Goal: Task Accomplishment & Management: Use online tool/utility

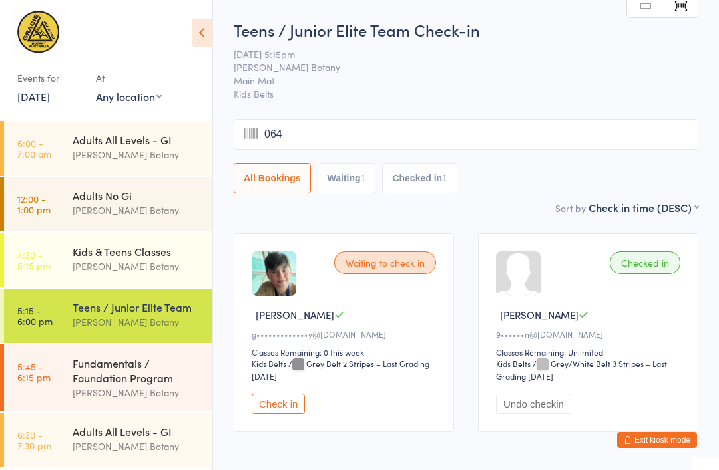
type input "0648"
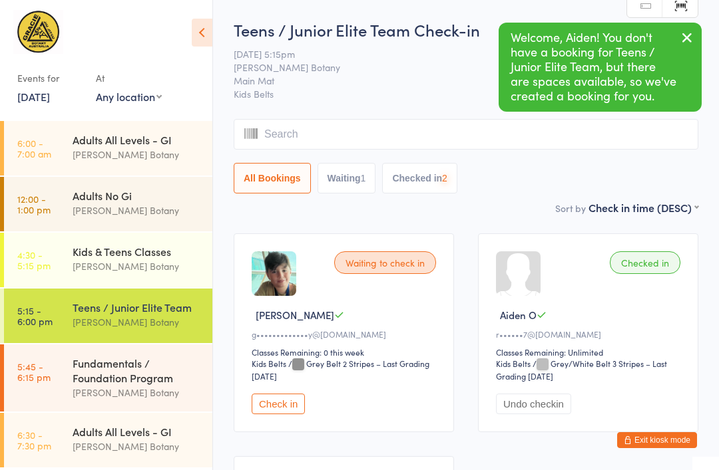
click at [70, 430] on link "6:30 - 7:30 pm Adults All Levels - GI [PERSON_NAME] Botany" at bounding box center [108, 440] width 208 height 55
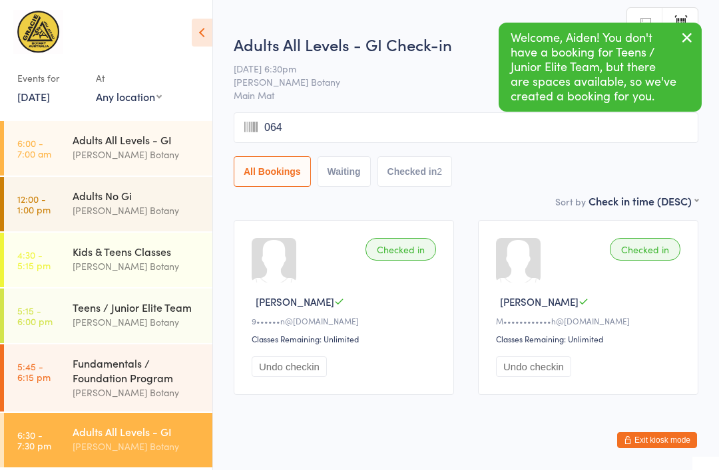
type input "0648"
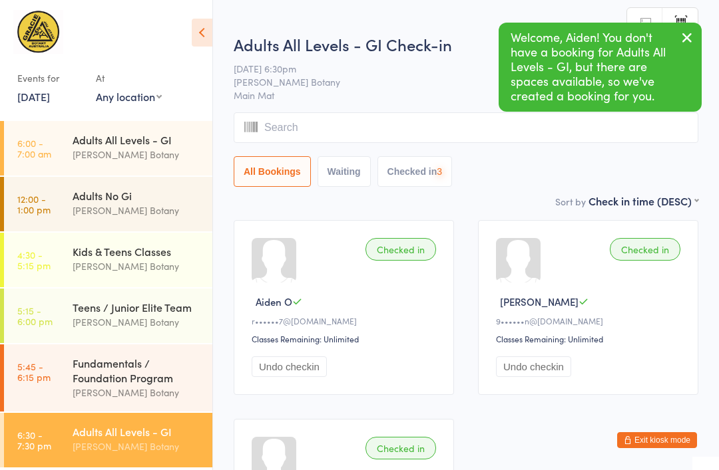
click at [163, 305] on div "Teens / Junior Elite Team" at bounding box center [137, 307] width 128 height 15
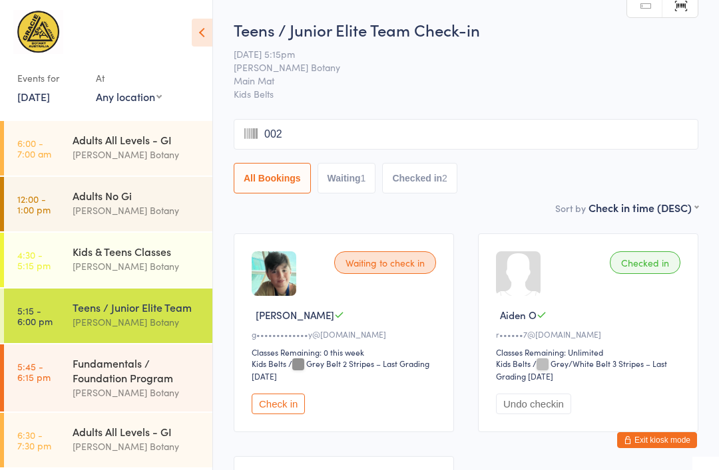
type input "0028"
type input "0375"
type input "0822"
type input "0468"
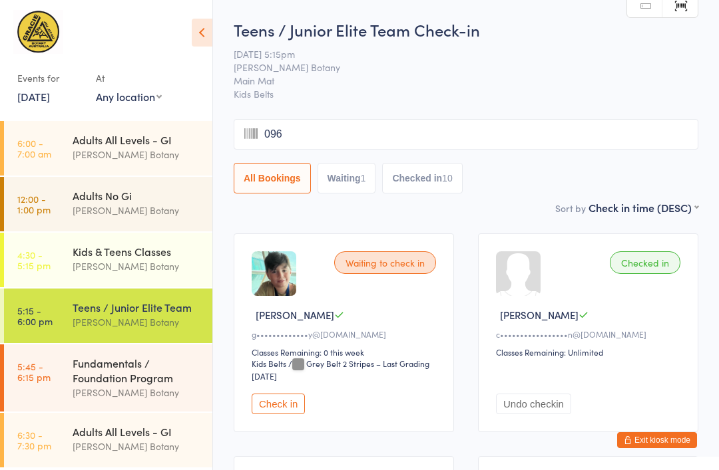
type input "0962"
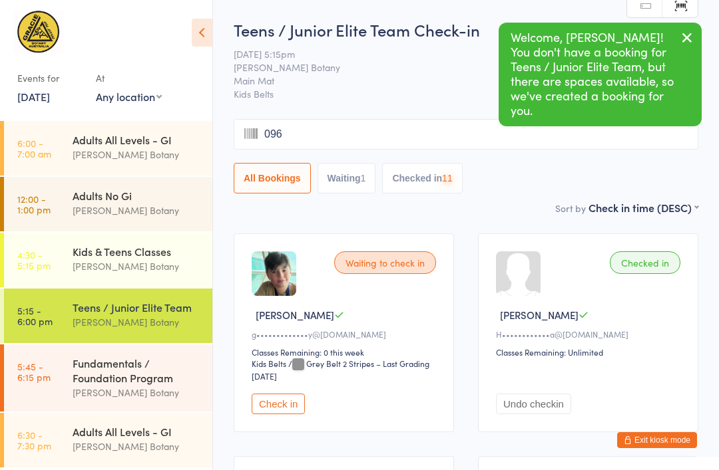
type input "0962"
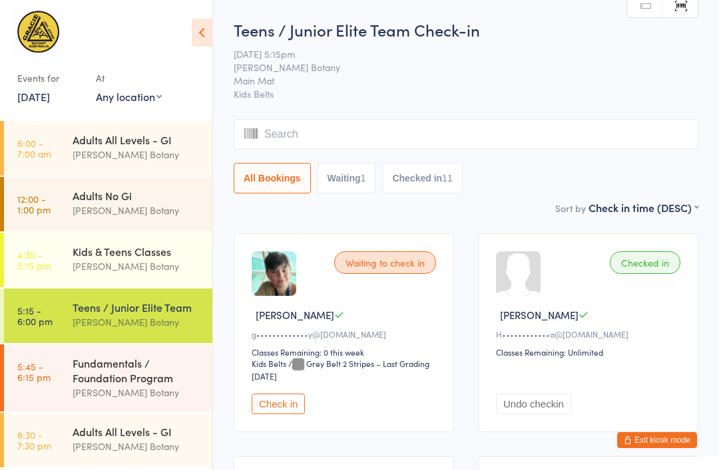
click at [146, 383] on div "Fundamentals / Foundation Program" at bounding box center [137, 370] width 128 height 29
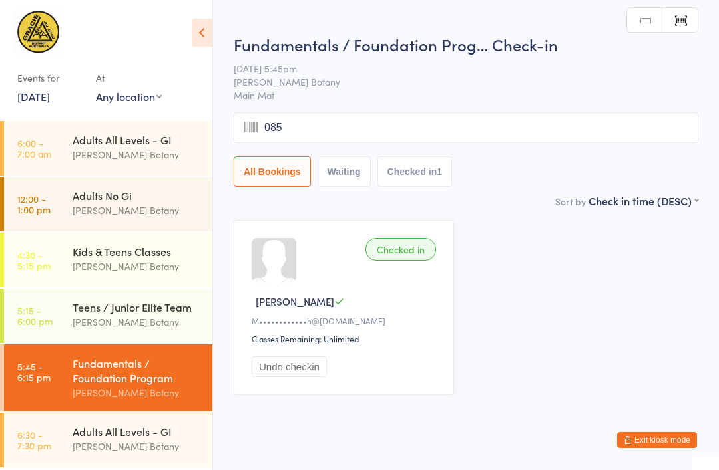
type input "0858"
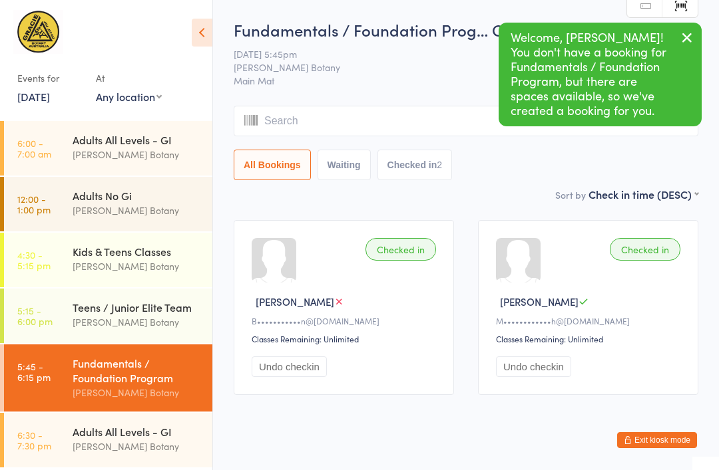
click at [42, 443] on time "6:30 - 7:30 pm" at bounding box center [34, 440] width 34 height 21
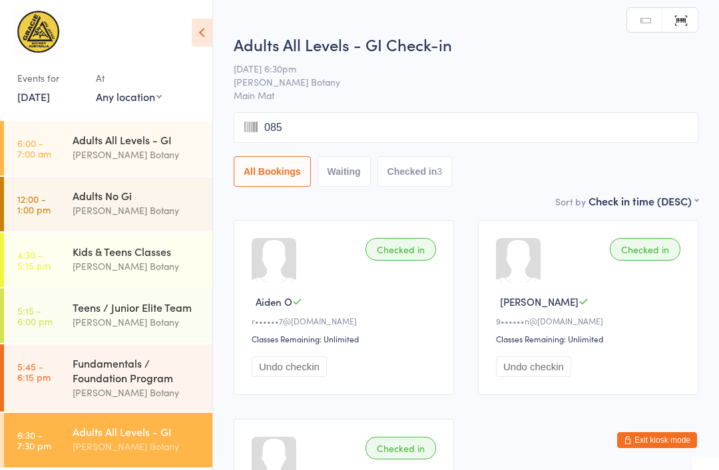
type input "0858"
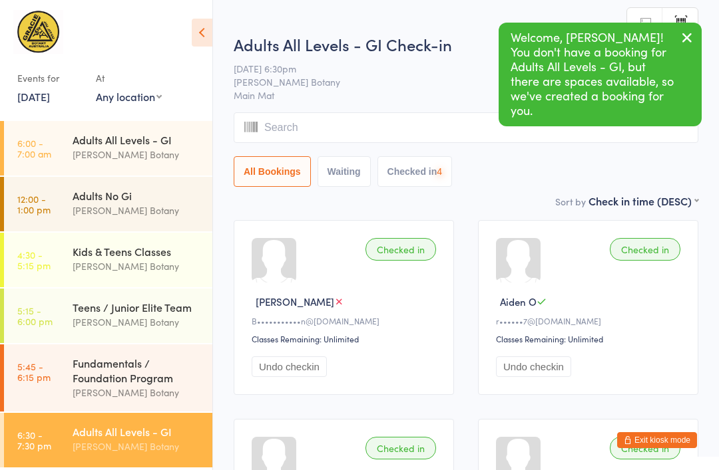
click at [123, 360] on div "Fundamentals / Foundation Program" at bounding box center [137, 370] width 128 height 29
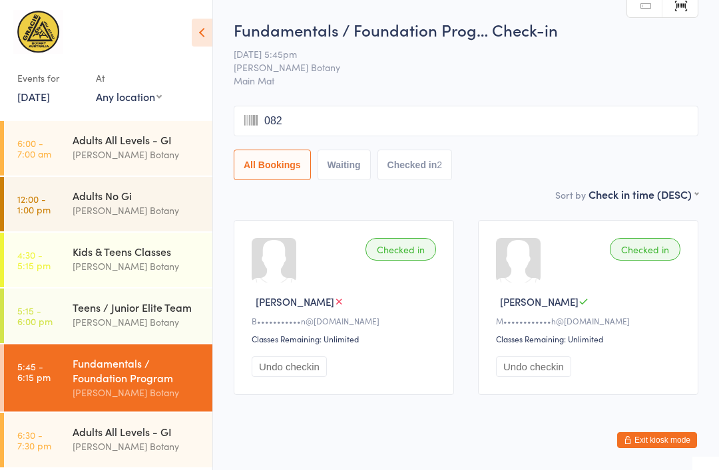
type input "0820"
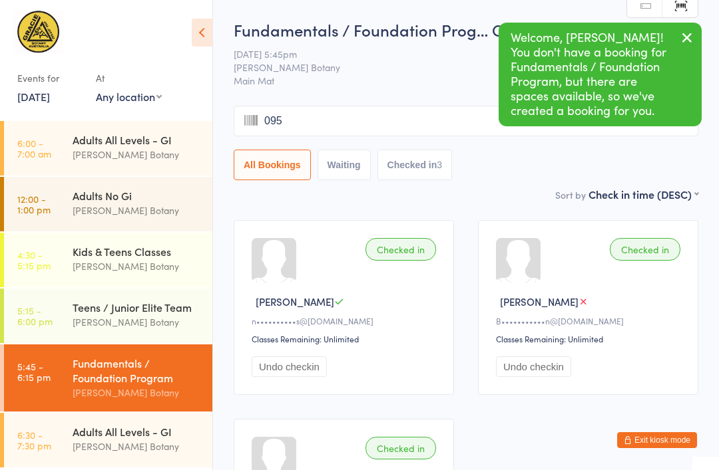
type input "0959"
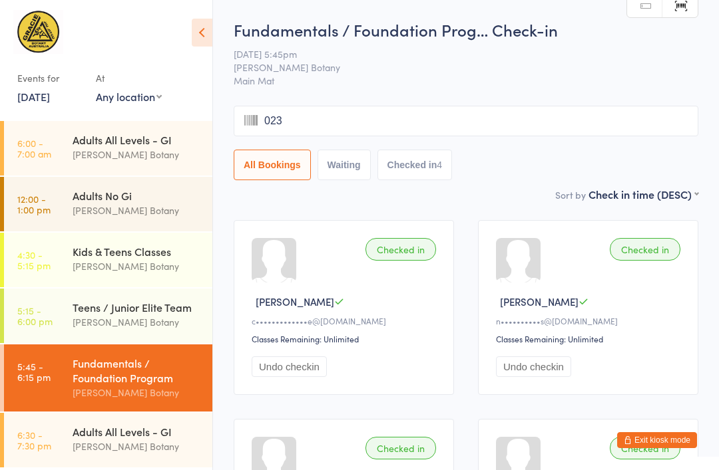
type input "0233"
type input "0895"
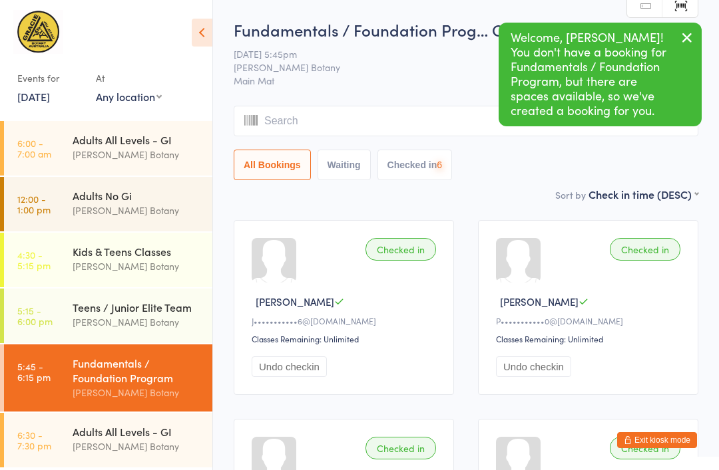
click at [76, 454] on div "[PERSON_NAME] Botany" at bounding box center [137, 446] width 128 height 15
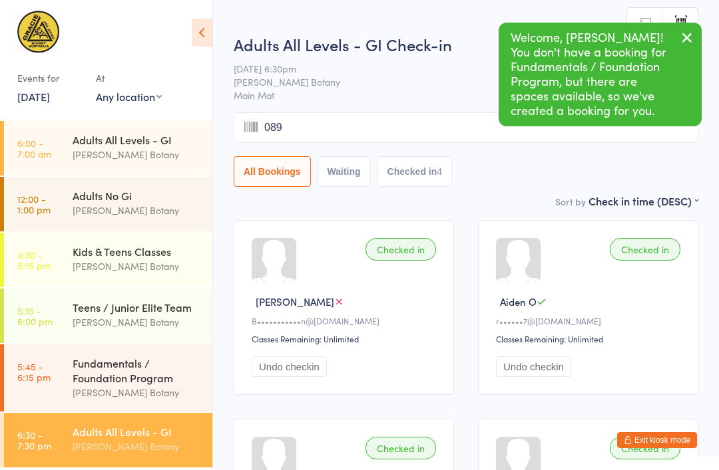
type input "0895"
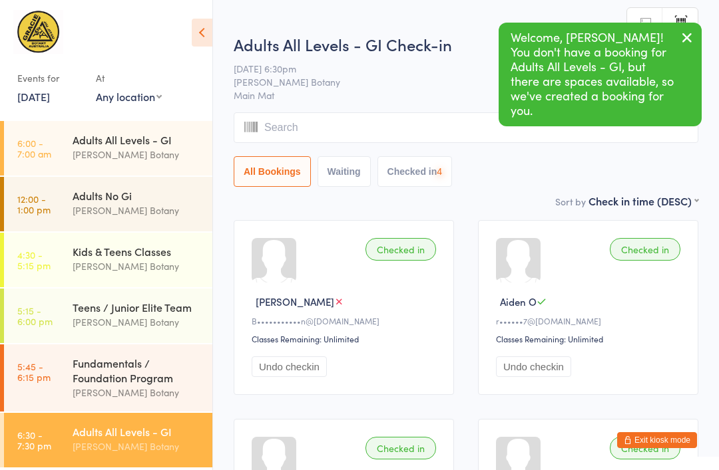
click at [112, 378] on div "Fundamentals / Foundation Program" at bounding box center [137, 370] width 128 height 29
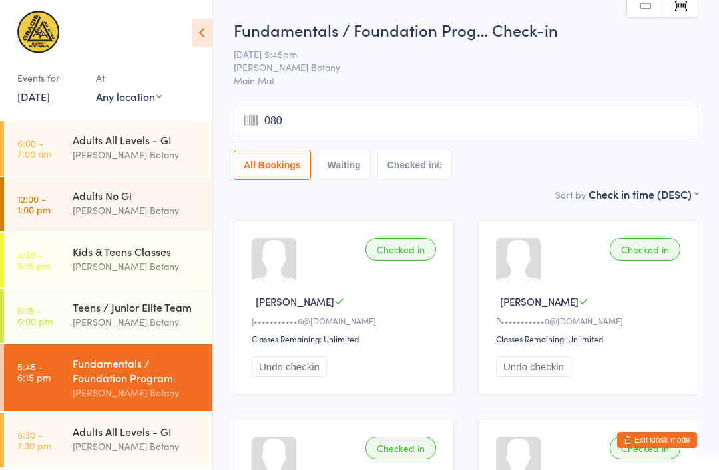
type input "0808"
click at [68, 445] on link "6:30 - 7:30 pm Adults All Levels - GI [PERSON_NAME] Botany" at bounding box center [108, 440] width 208 height 55
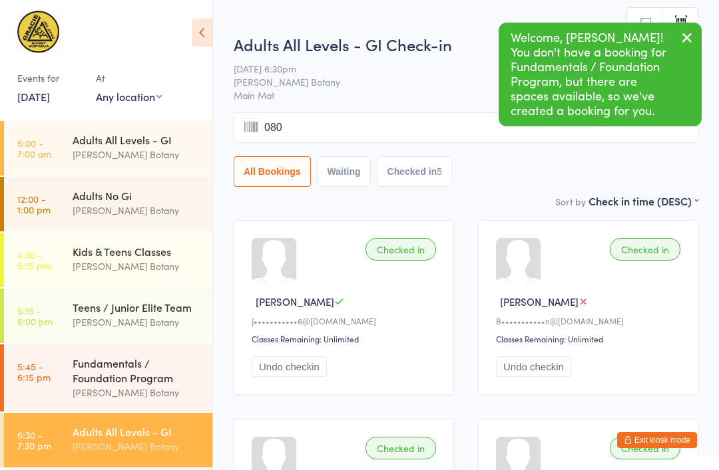
type input "0808"
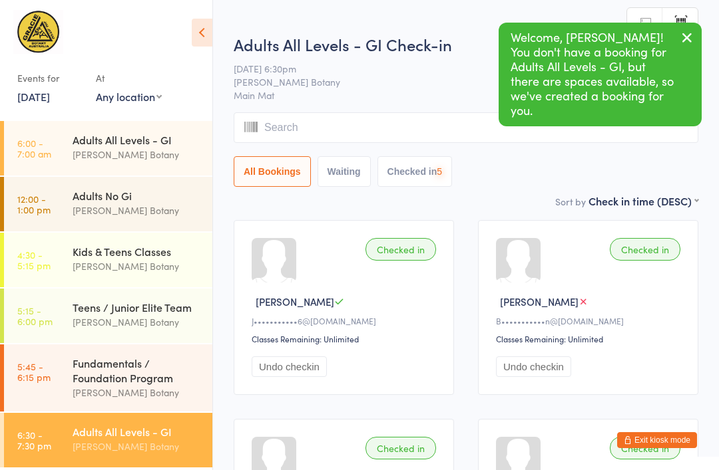
click at [133, 385] on div "Fundamentals / Foundation Program" at bounding box center [137, 370] width 128 height 29
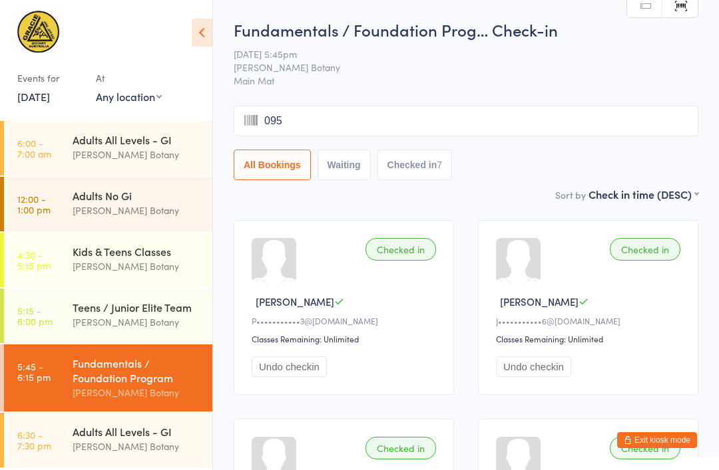
type input "0953"
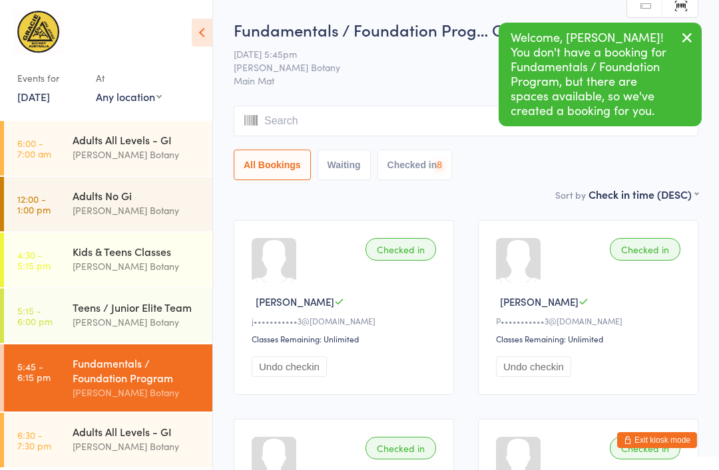
click at [72, 440] on link "6:30 - 7:30 pm Adults All Levels - GI [PERSON_NAME] Botany" at bounding box center [108, 440] width 208 height 55
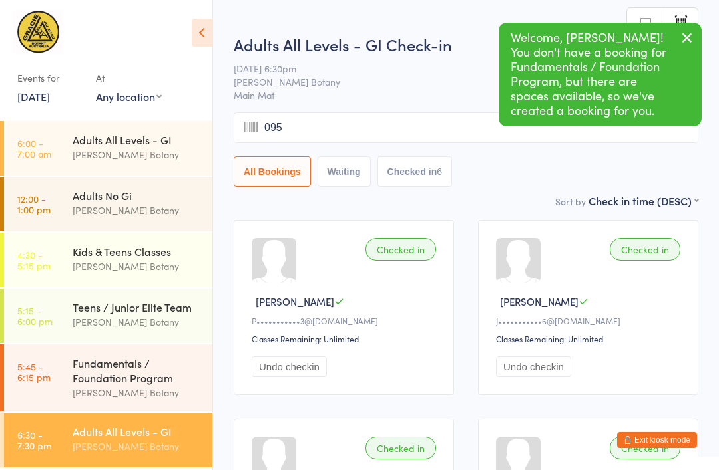
type input "0953"
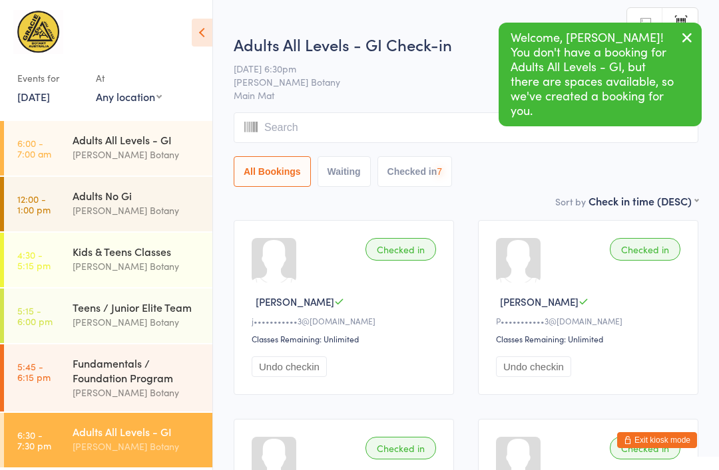
click at [112, 385] on div "Fundamentals / Foundation Program" at bounding box center [137, 370] width 128 height 29
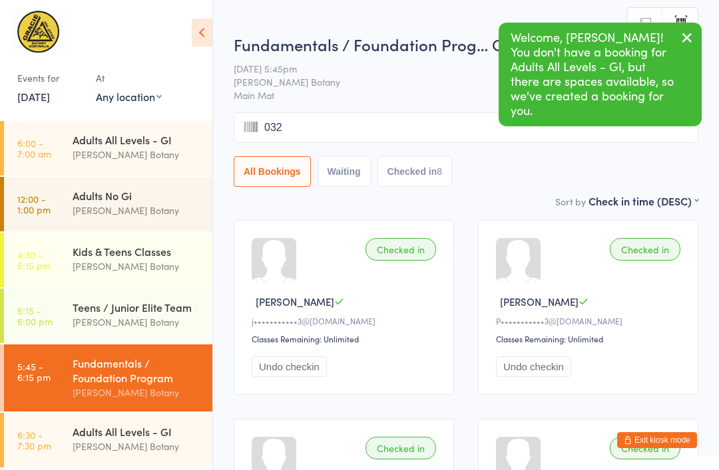
type input "0328"
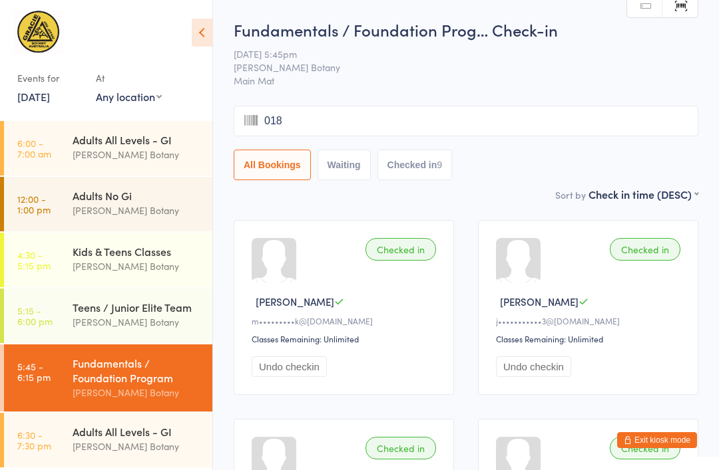
type input "0181"
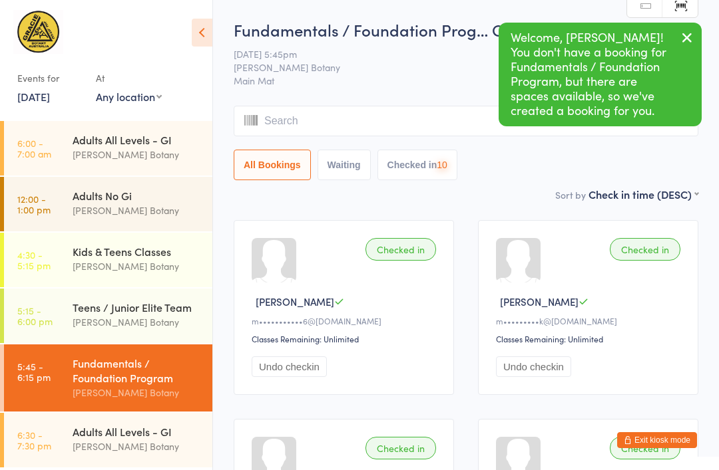
click at [79, 447] on div "[PERSON_NAME] Botany" at bounding box center [137, 446] width 128 height 15
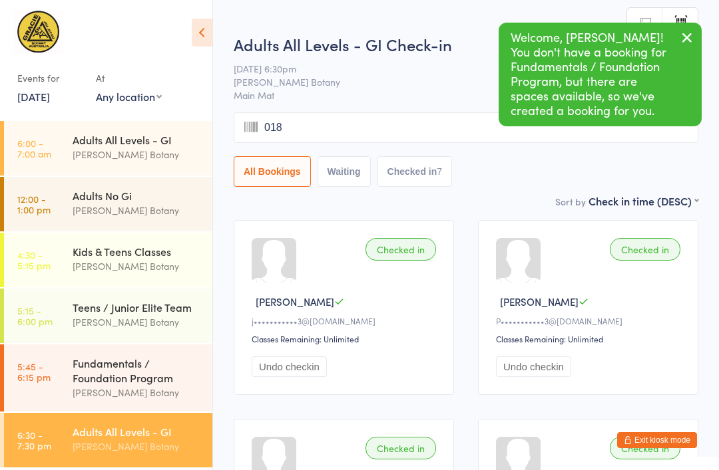
type input "0181"
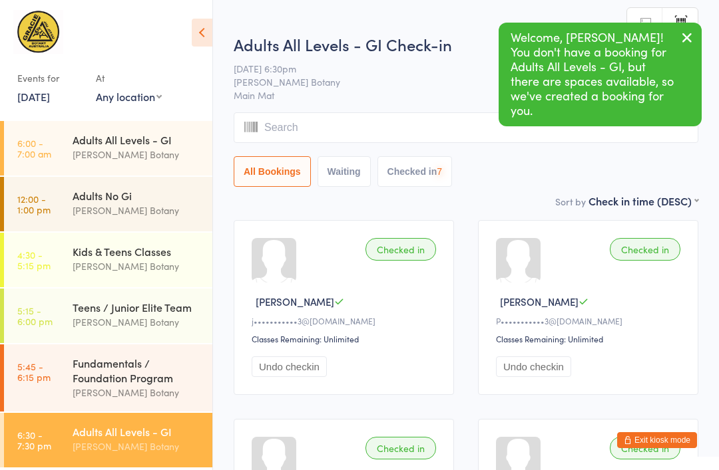
click at [119, 384] on div "Fundamentals / Foundation Program" at bounding box center [137, 370] width 128 height 29
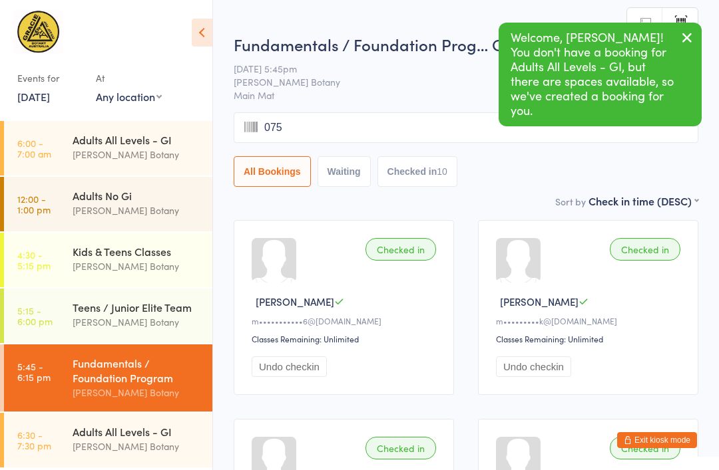
type input "0751"
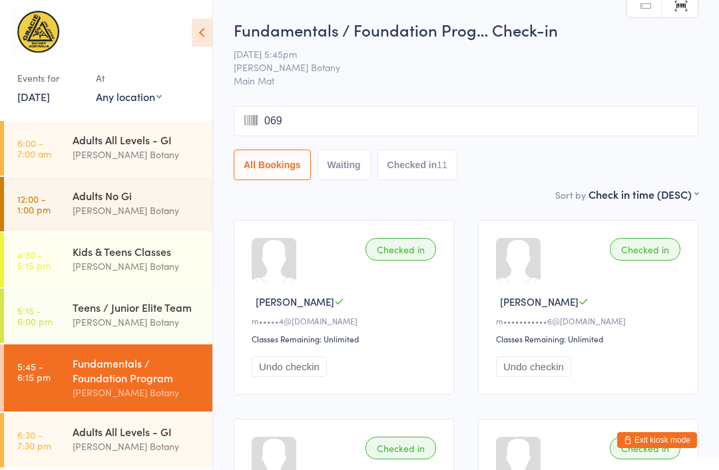
type input "0697"
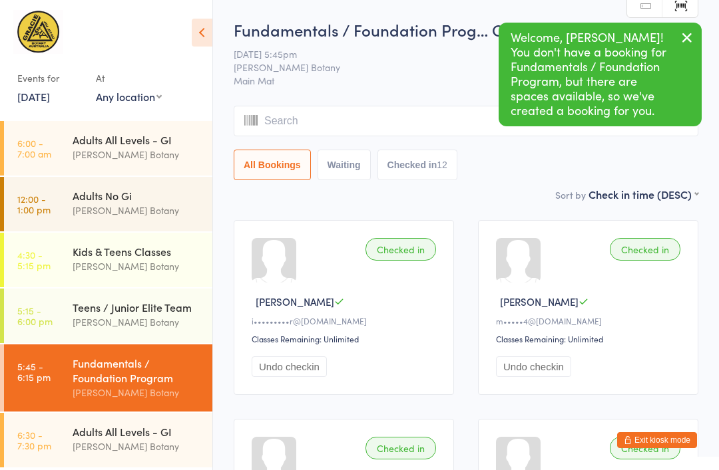
click at [71, 426] on link "6:30 - 7:30 pm Adults All Levels - GI [PERSON_NAME] Botany" at bounding box center [108, 440] width 208 height 55
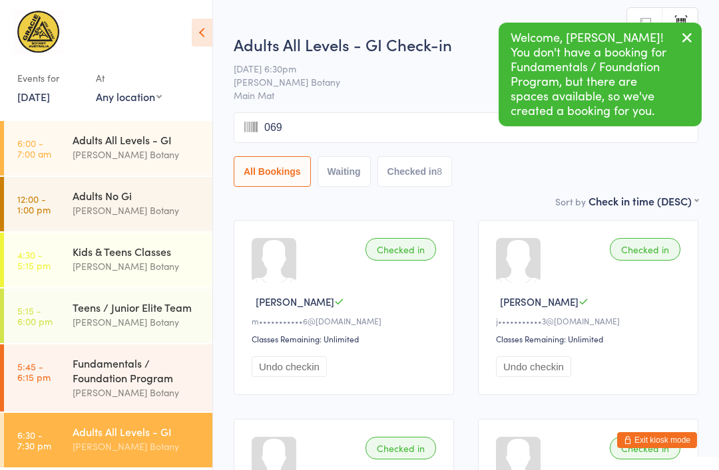
type input "0697"
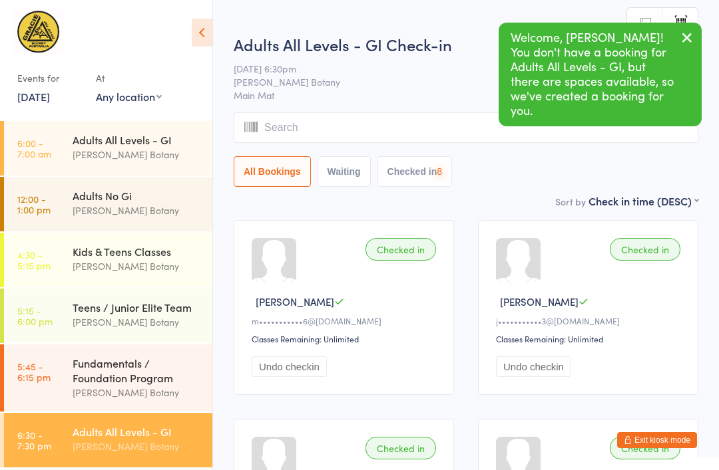
click at [122, 367] on div "Fundamentals / Foundation Program" at bounding box center [137, 370] width 128 height 29
